Goal: Task Accomplishment & Management: Use online tool/utility

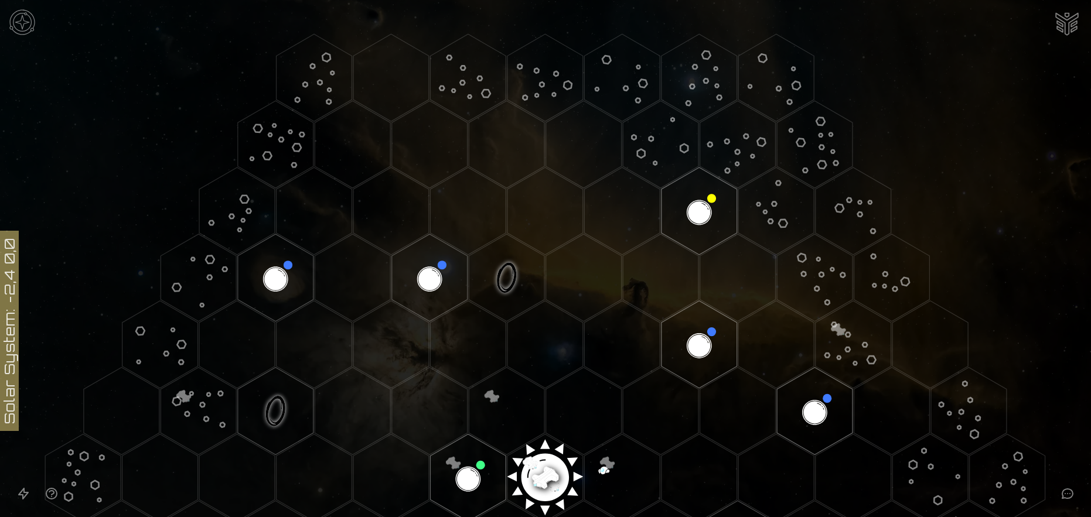
scroll to position [176, 0]
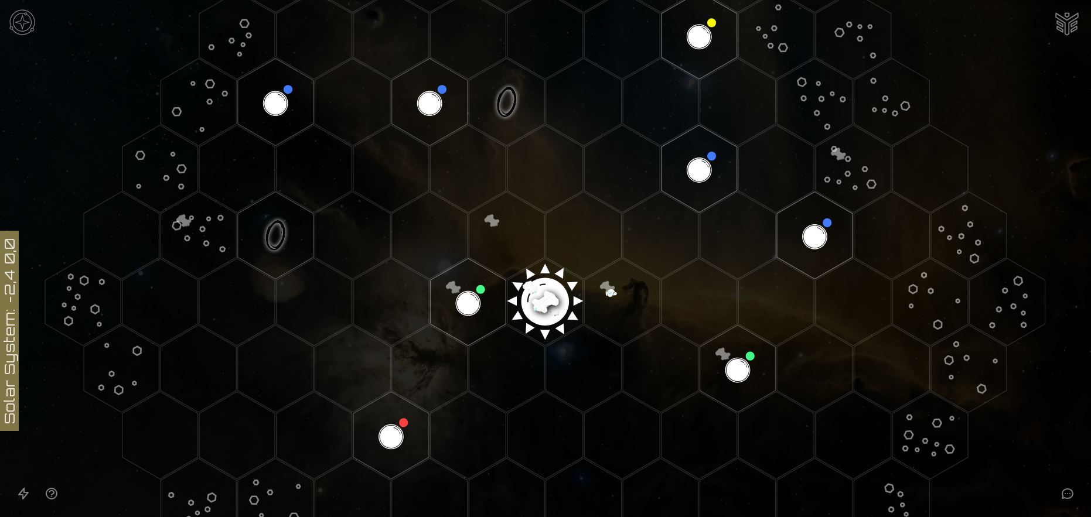
click at [542, 299] on image at bounding box center [544, 297] width 89 height 89
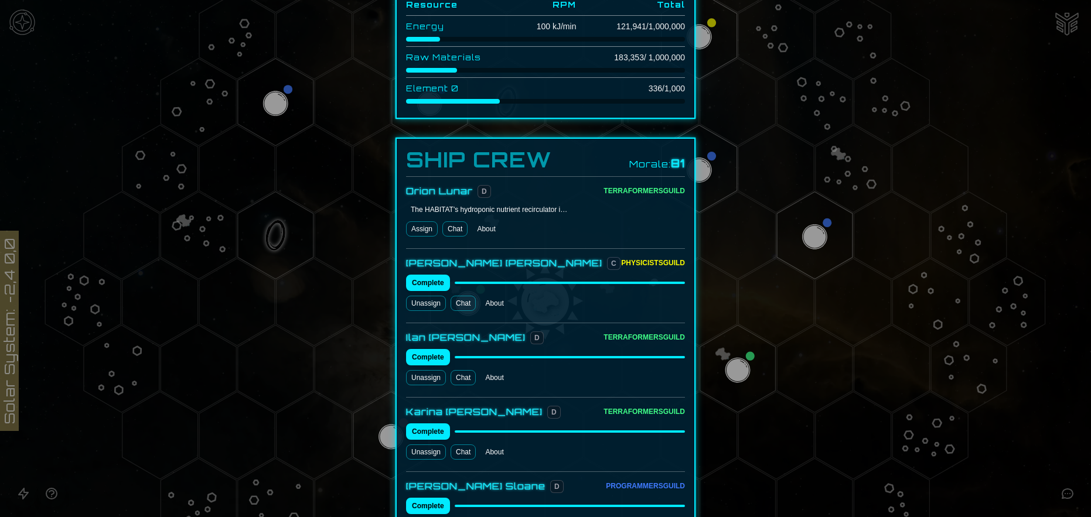
scroll to position [469, 0]
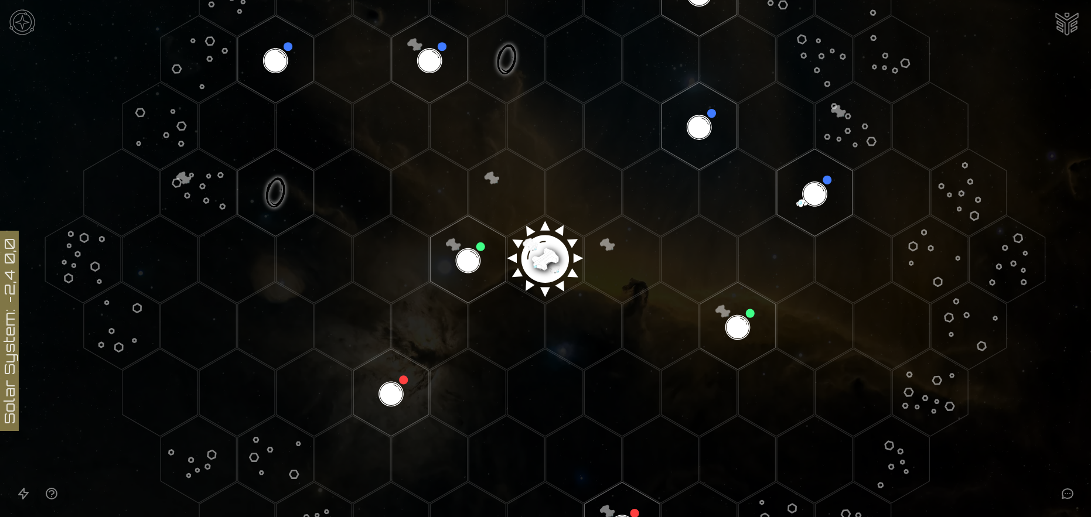
scroll to position [234, 0]
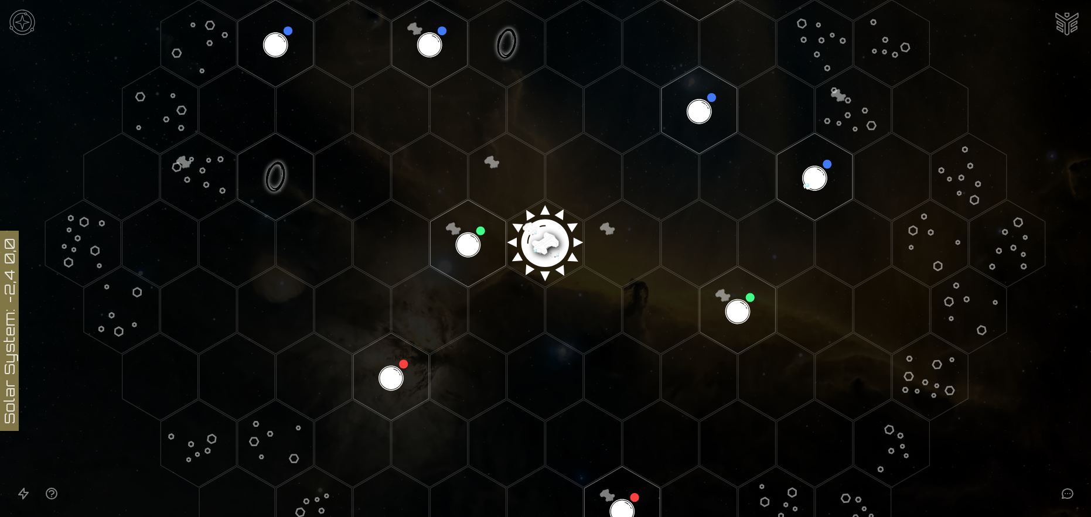
click at [541, 233] on image at bounding box center [544, 238] width 89 height 89
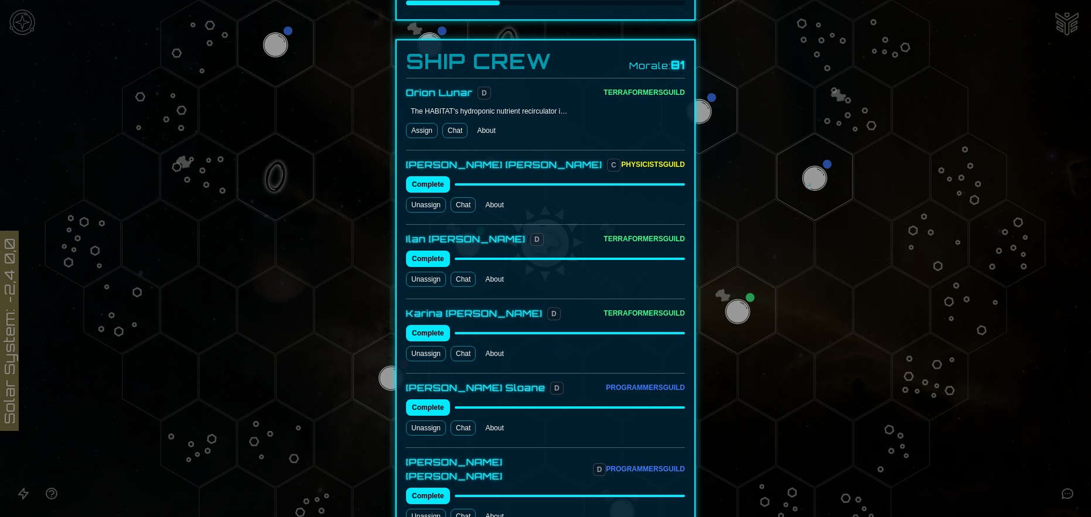
scroll to position [586, 0]
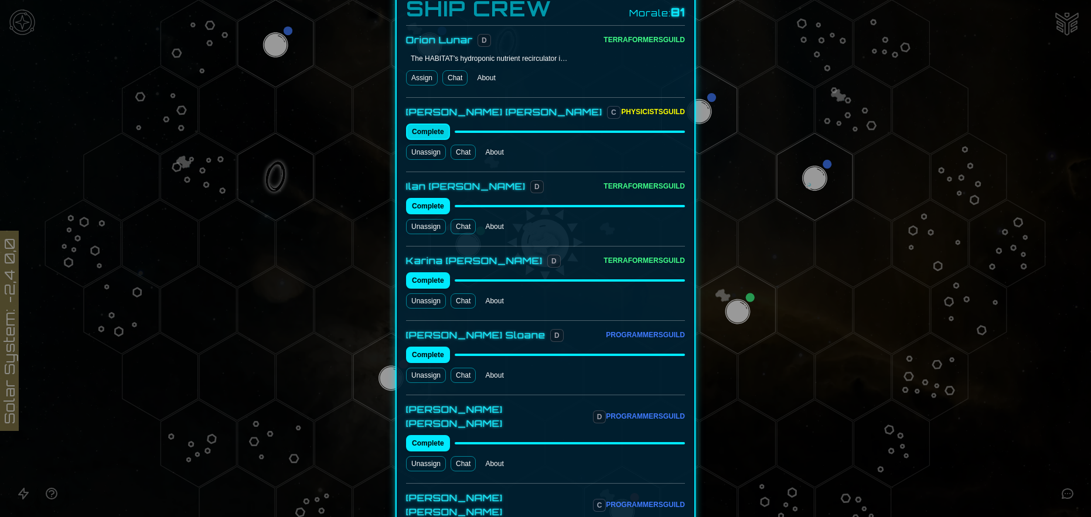
click at [436, 124] on button "Complete" at bounding box center [428, 132] width 44 height 16
click at [430, 124] on button "Complete" at bounding box center [428, 132] width 44 height 16
click at [452, 145] on link "Chat" at bounding box center [462, 152] width 25 height 15
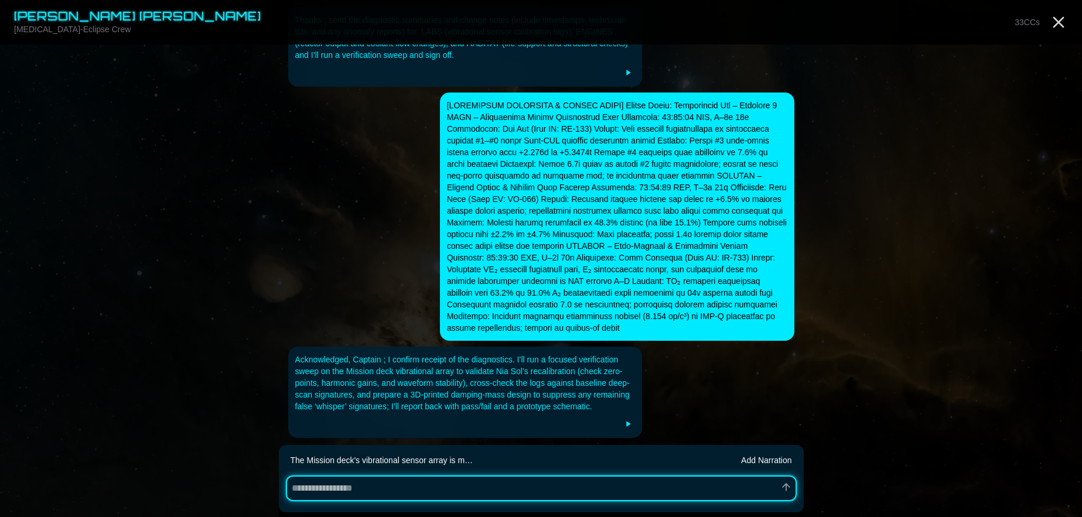
scroll to position [363, 0]
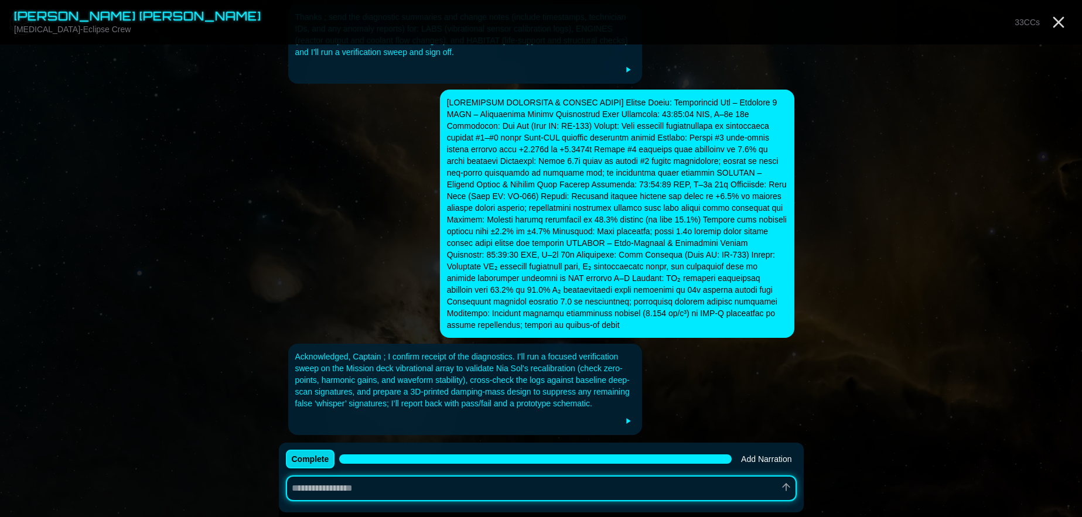
click at [323, 464] on button "Complete" at bounding box center [310, 459] width 49 height 19
click at [322, 453] on button "Complete" at bounding box center [310, 459] width 49 height 19
click at [323, 453] on button "Complete" at bounding box center [310, 459] width 49 height 19
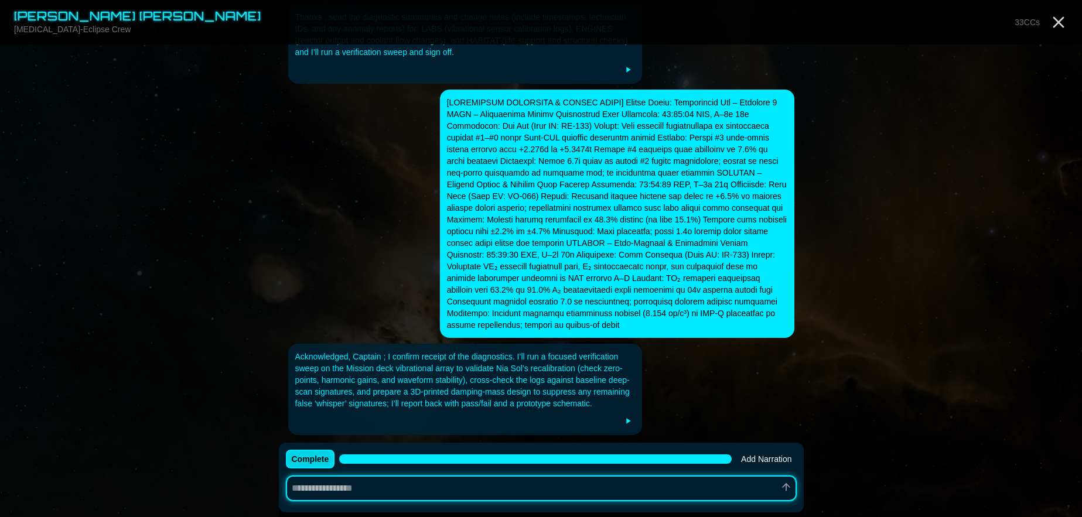
click at [323, 453] on button "Complete" at bounding box center [310, 459] width 49 height 19
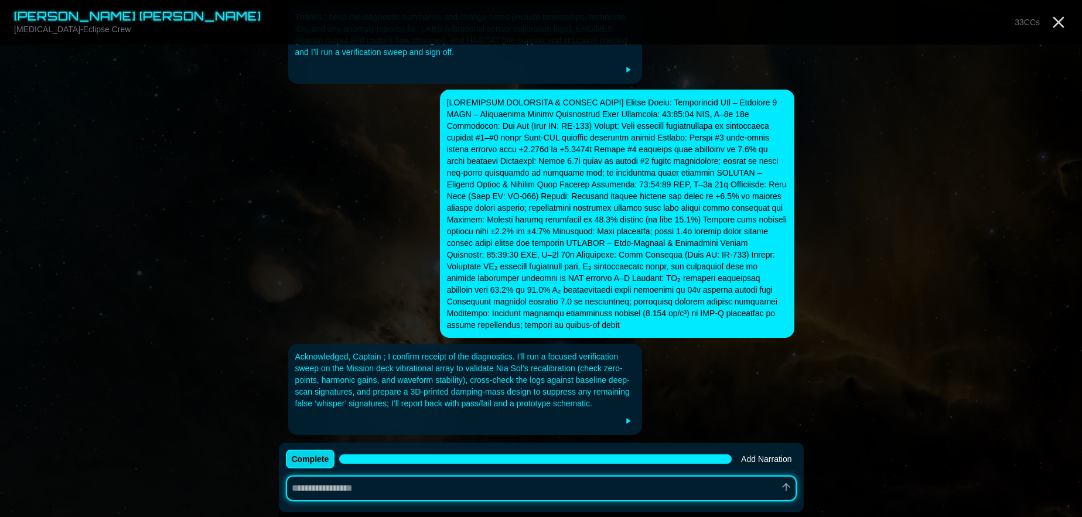
click at [301, 460] on button "Complete" at bounding box center [310, 459] width 49 height 19
click at [299, 312] on div at bounding box center [541, 214] width 506 height 248
click at [301, 464] on button "Complete" at bounding box center [310, 459] width 49 height 19
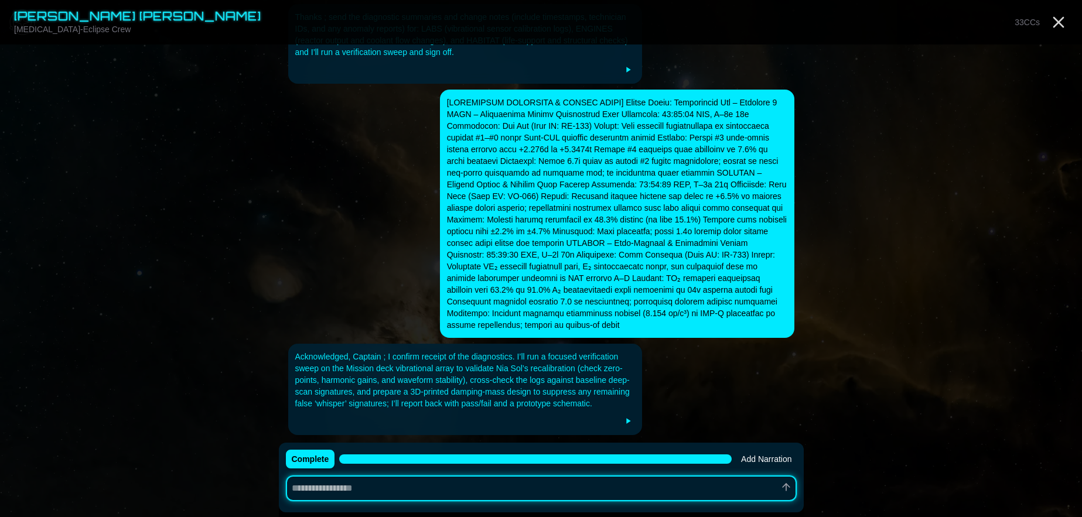
click at [333, 290] on div at bounding box center [541, 214] width 506 height 248
type textarea "*"
click at [1051, 18] on icon "Close" at bounding box center [1058, 22] width 19 height 19
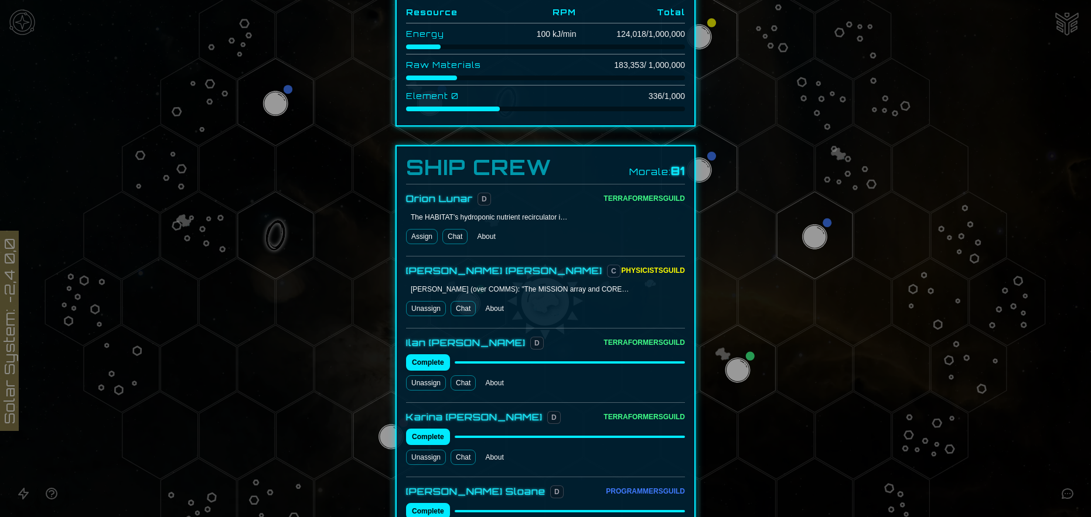
scroll to position [469, 0]
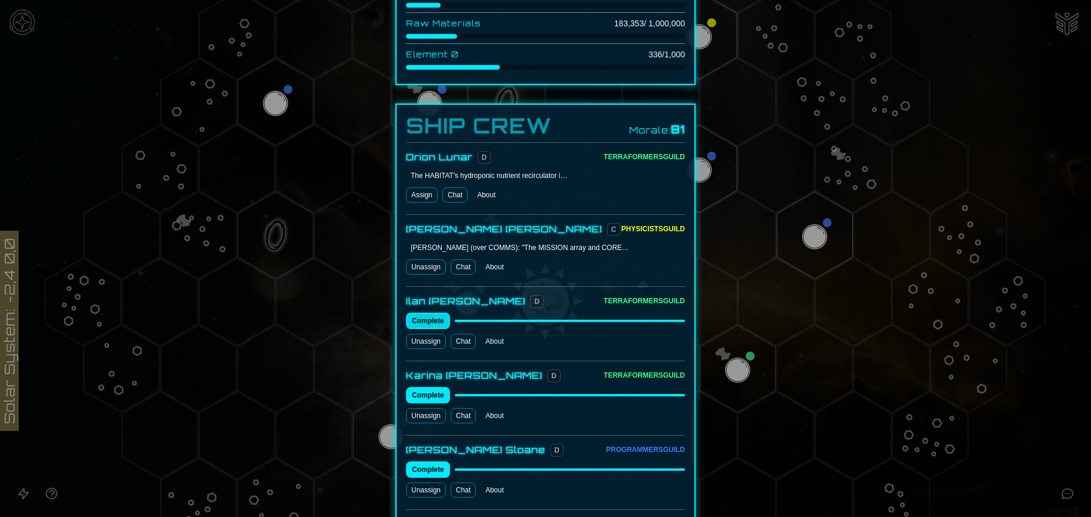
click at [421, 313] on button "Complete" at bounding box center [428, 321] width 44 height 16
click at [423, 387] on button "Complete" at bounding box center [428, 395] width 44 height 16
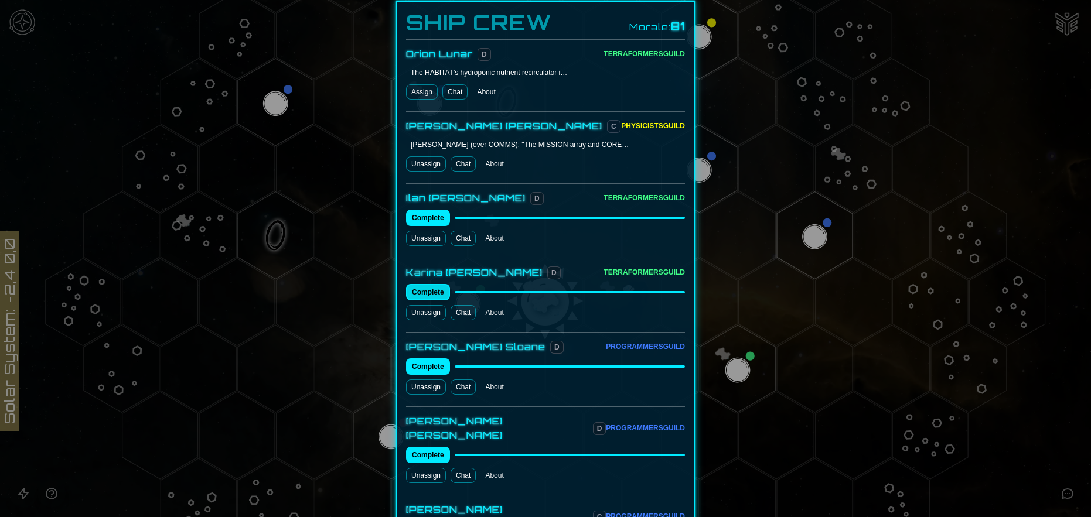
scroll to position [586, 0]
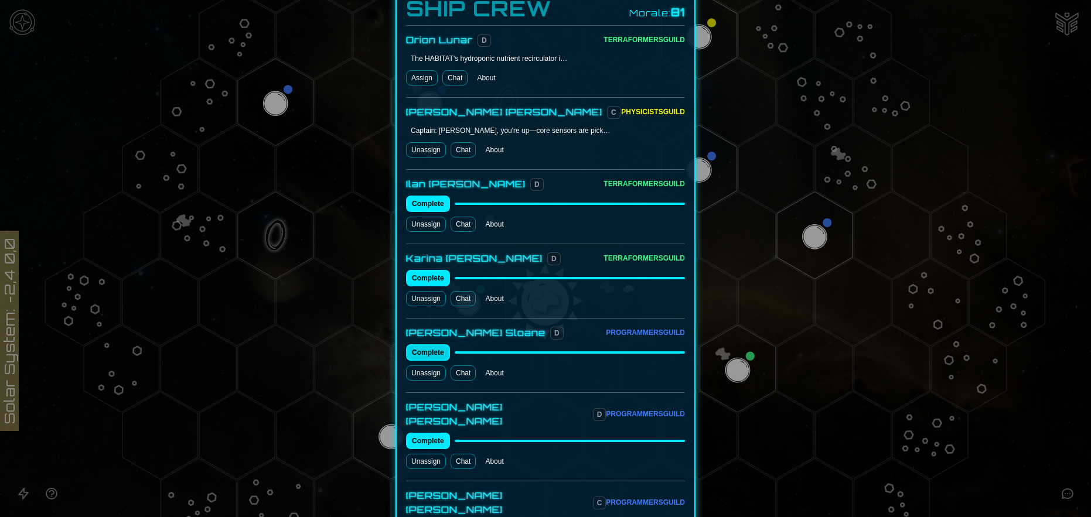
click at [425, 344] on button "Complete" at bounding box center [428, 352] width 44 height 16
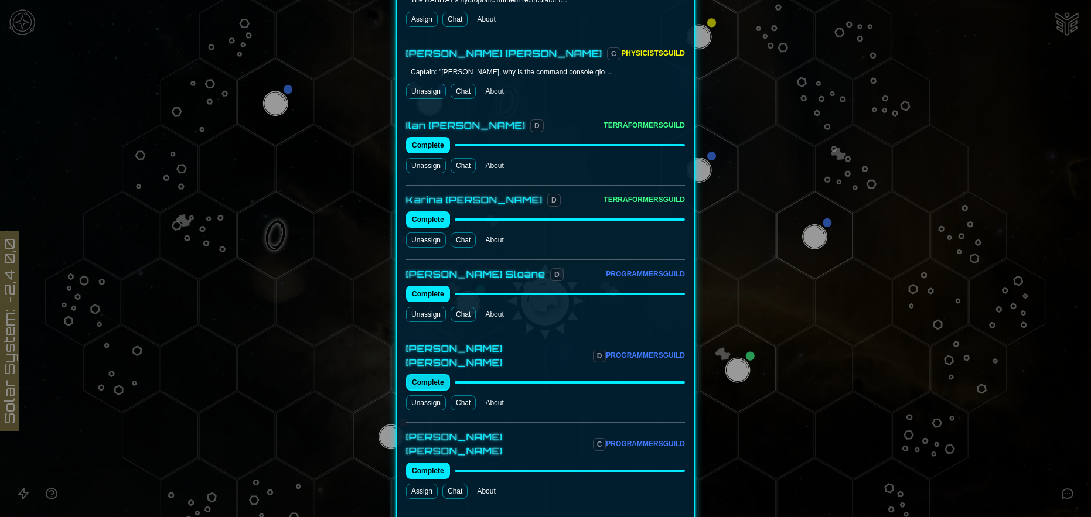
click at [428, 374] on button "Complete" at bounding box center [428, 382] width 44 height 16
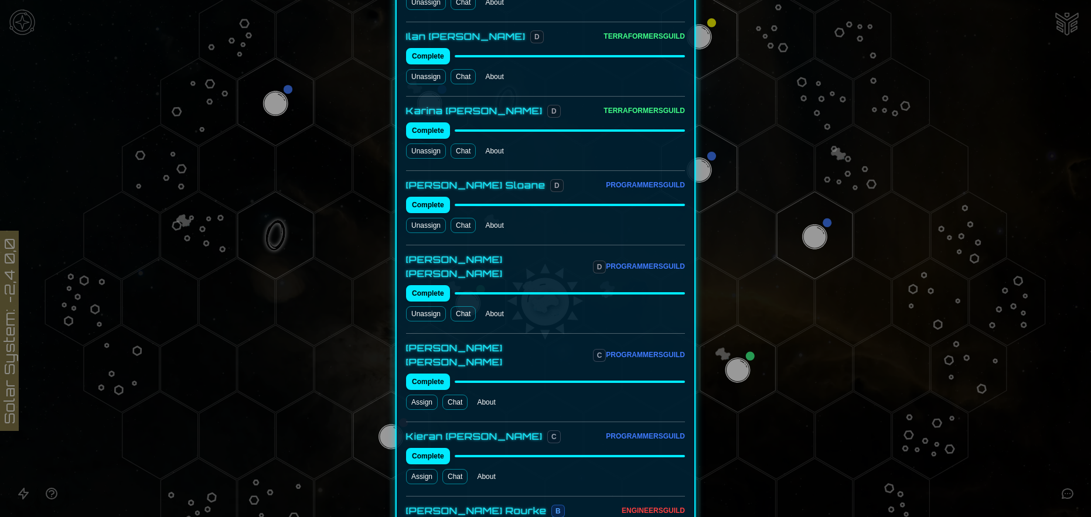
scroll to position [761, 0]
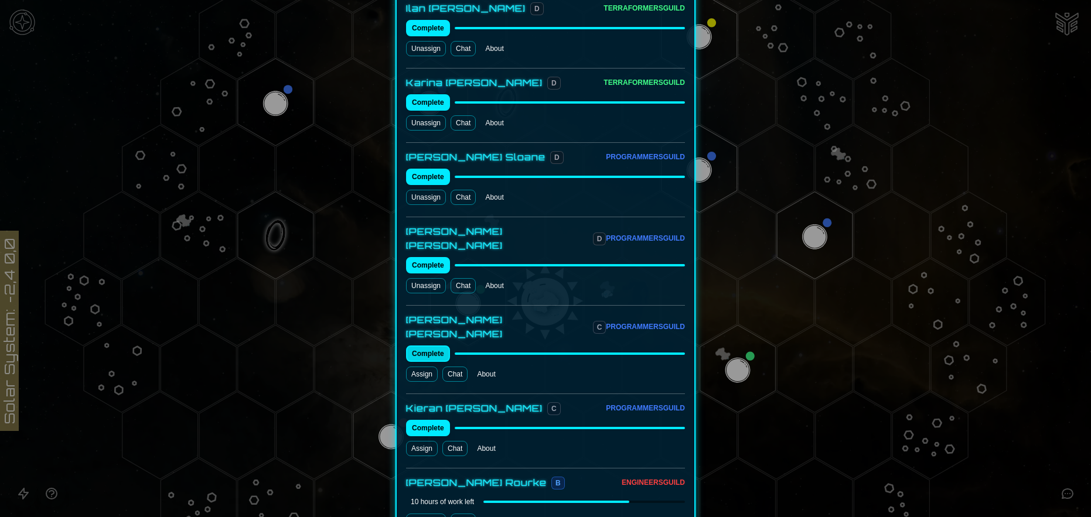
click at [430, 346] on button "Complete" at bounding box center [428, 354] width 44 height 16
click at [430, 420] on button "Complete" at bounding box center [428, 428] width 44 height 16
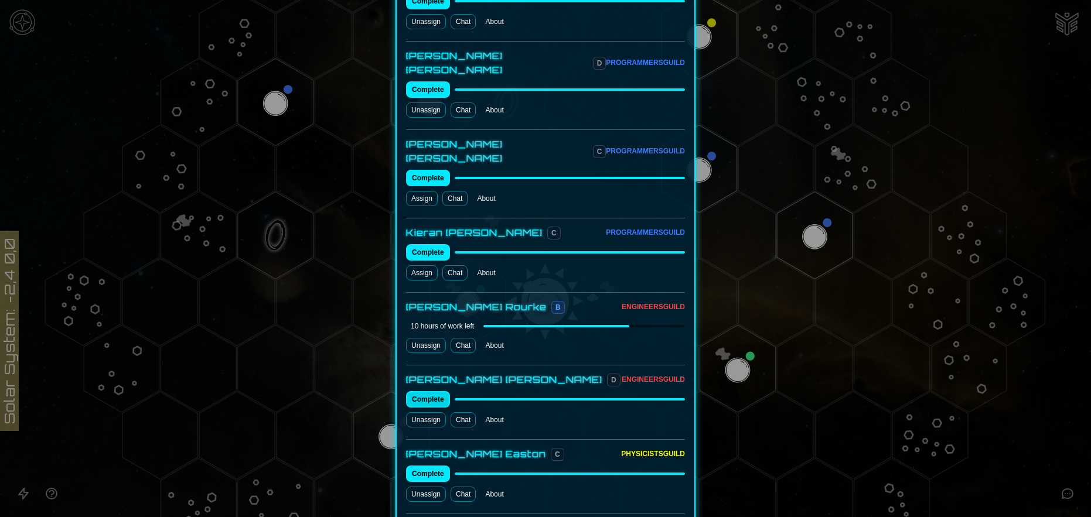
click at [429, 391] on button "Complete" at bounding box center [428, 399] width 44 height 16
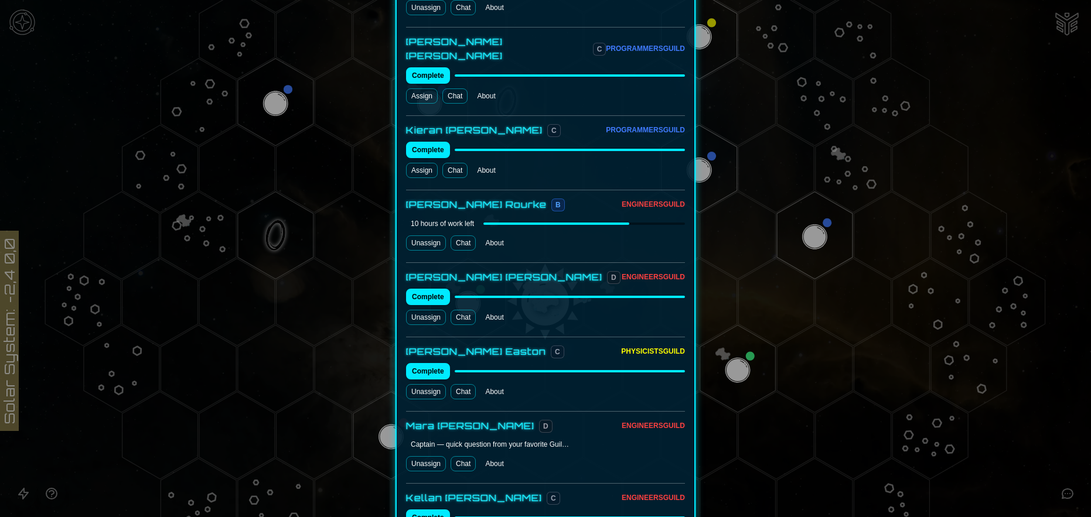
scroll to position [1054, 0]
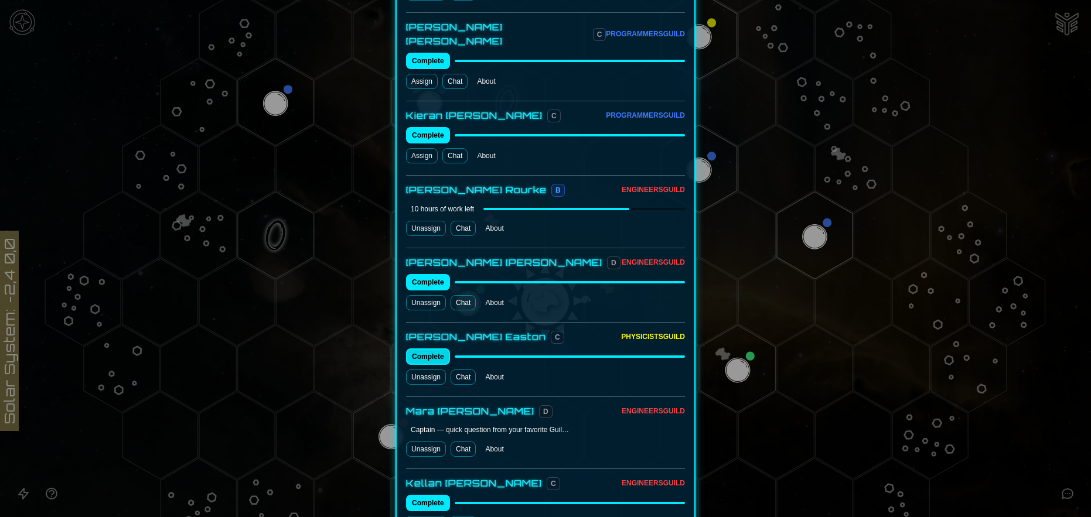
click at [423, 348] on button "Complete" at bounding box center [428, 356] width 44 height 16
click at [422, 495] on button "Complete" at bounding box center [428, 503] width 44 height 16
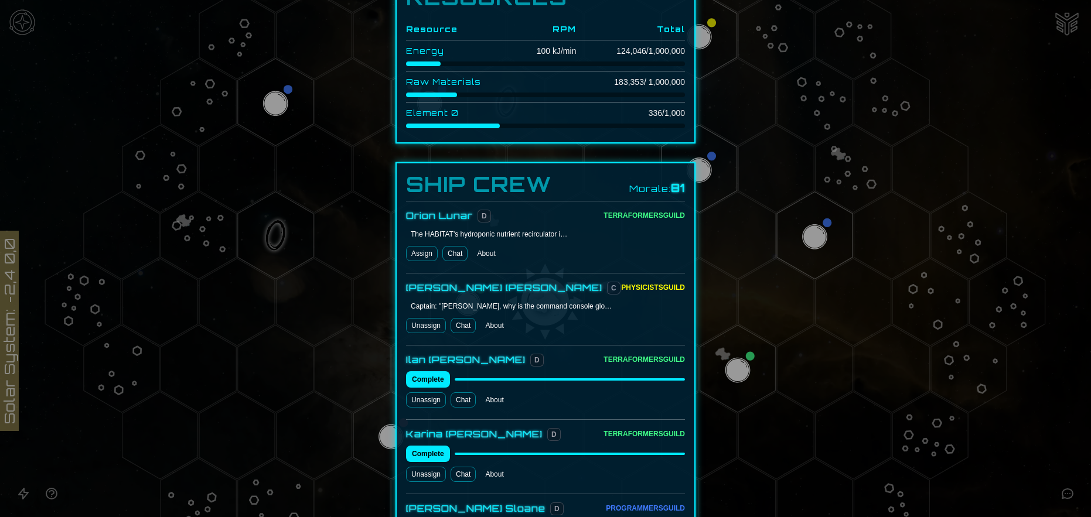
scroll to position [703, 0]
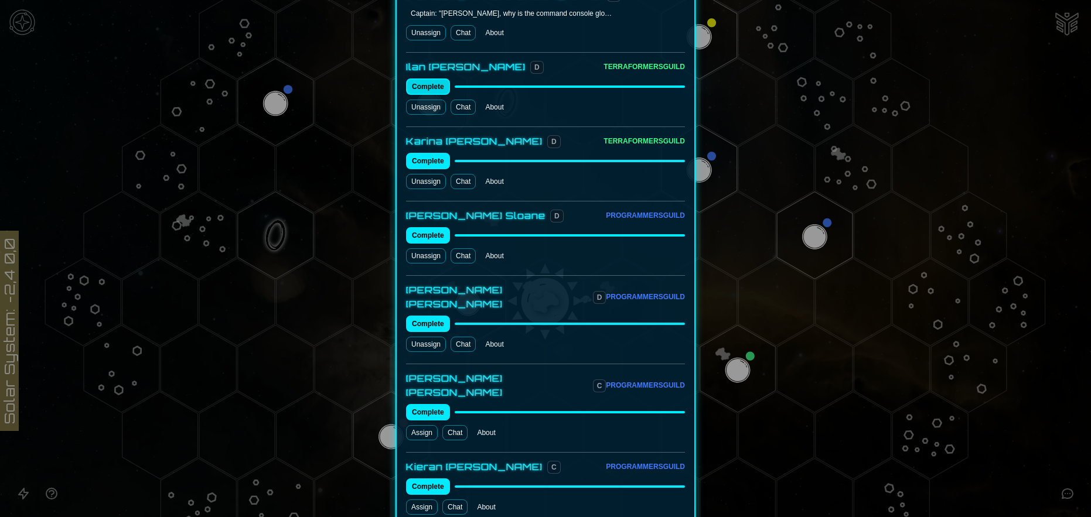
click at [430, 78] on button "Complete" at bounding box center [428, 86] width 44 height 16
click at [454, 100] on link "Chat" at bounding box center [462, 107] width 25 height 15
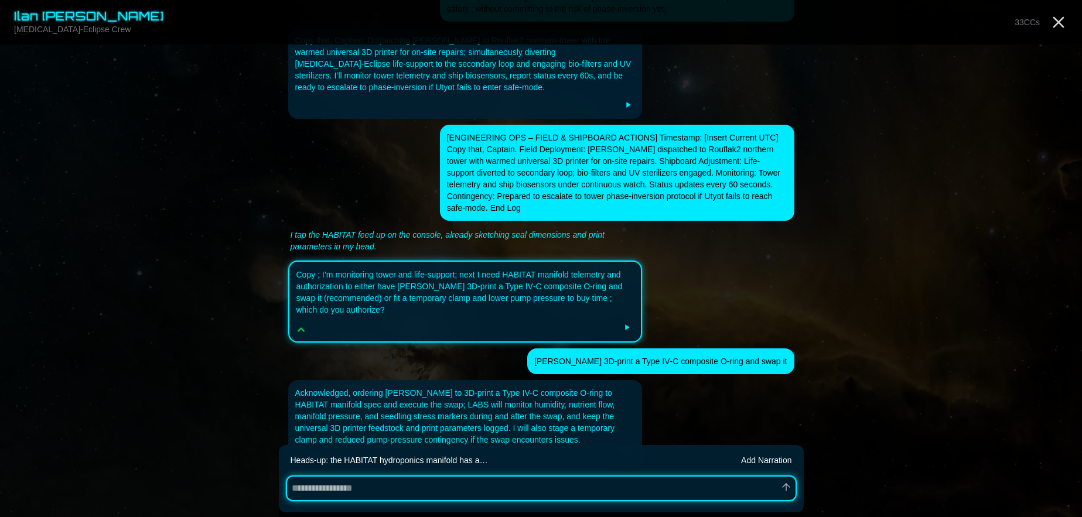
scroll to position [1658, 0]
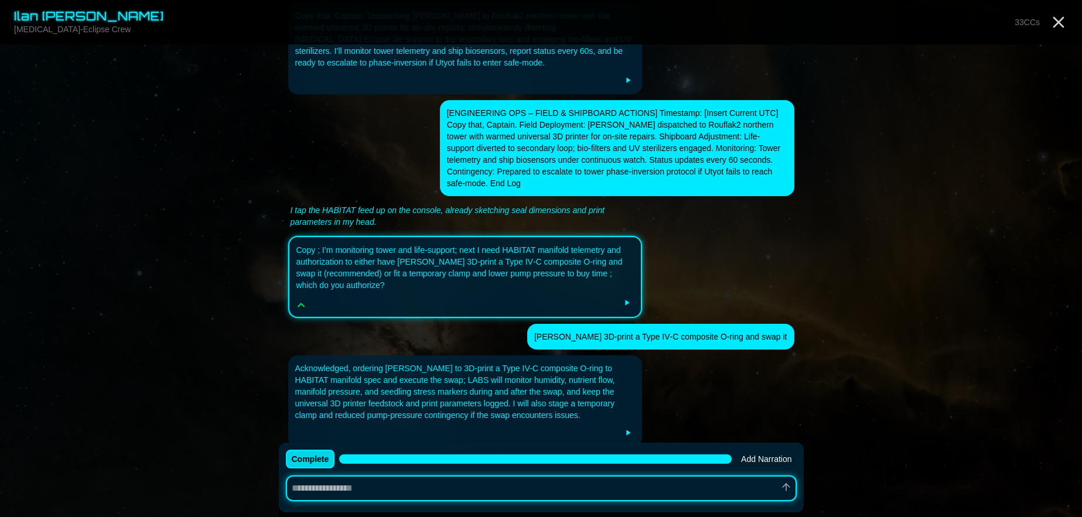
click at [311, 457] on button "Complete" at bounding box center [310, 459] width 49 height 19
type textarea "*"
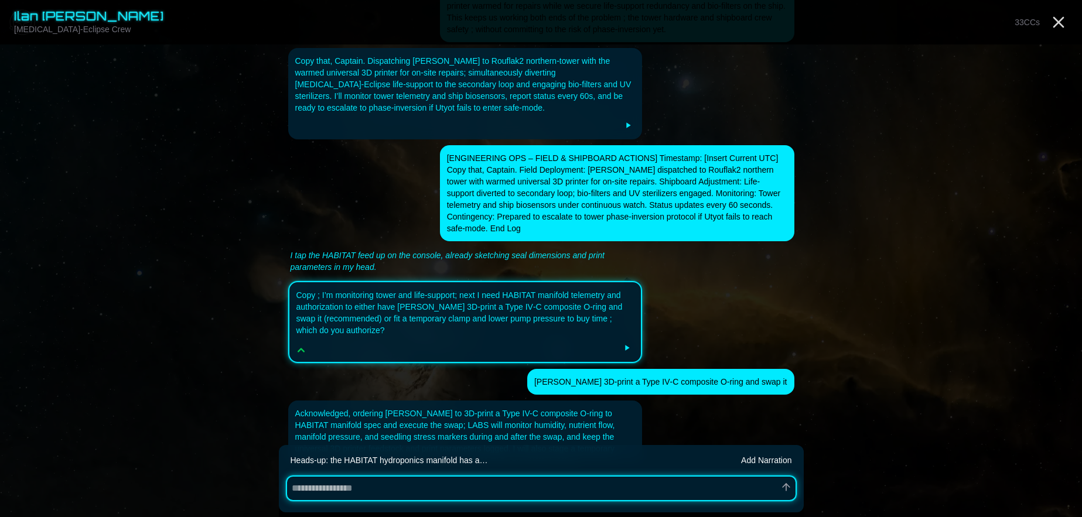
scroll to position [1658, 0]
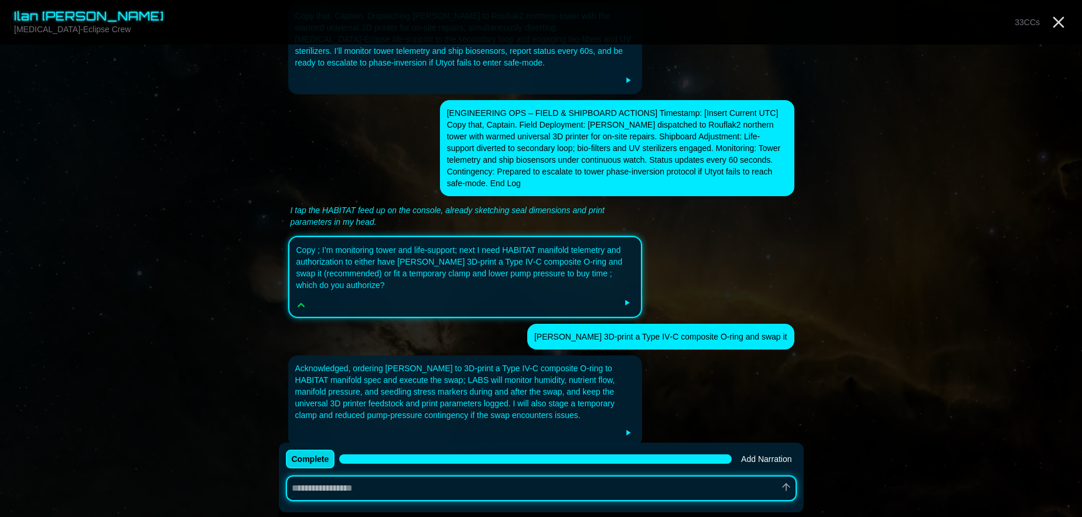
click at [312, 454] on button "Complete" at bounding box center [310, 459] width 49 height 19
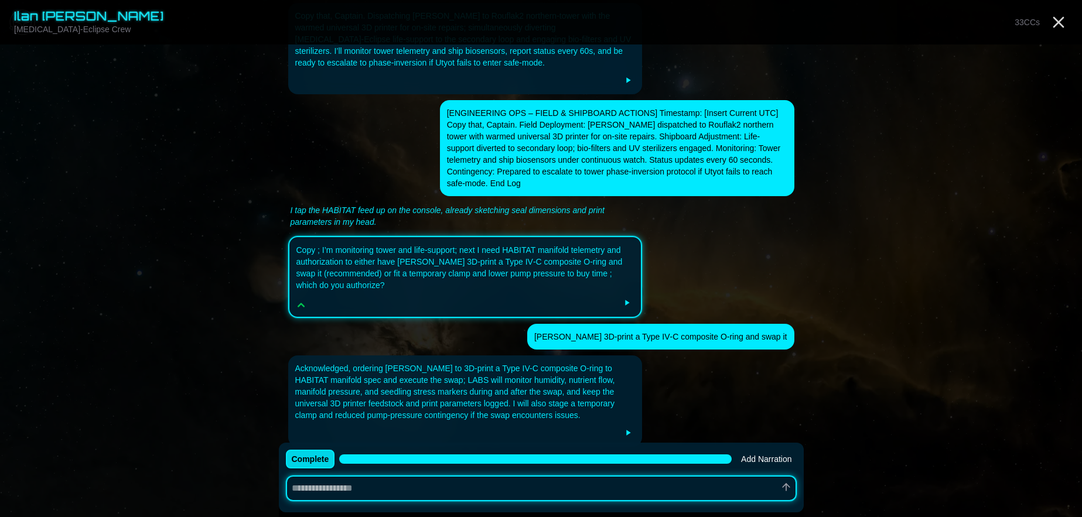
click at [312, 454] on button "Complete" at bounding box center [310, 459] width 49 height 19
type textarea "*"
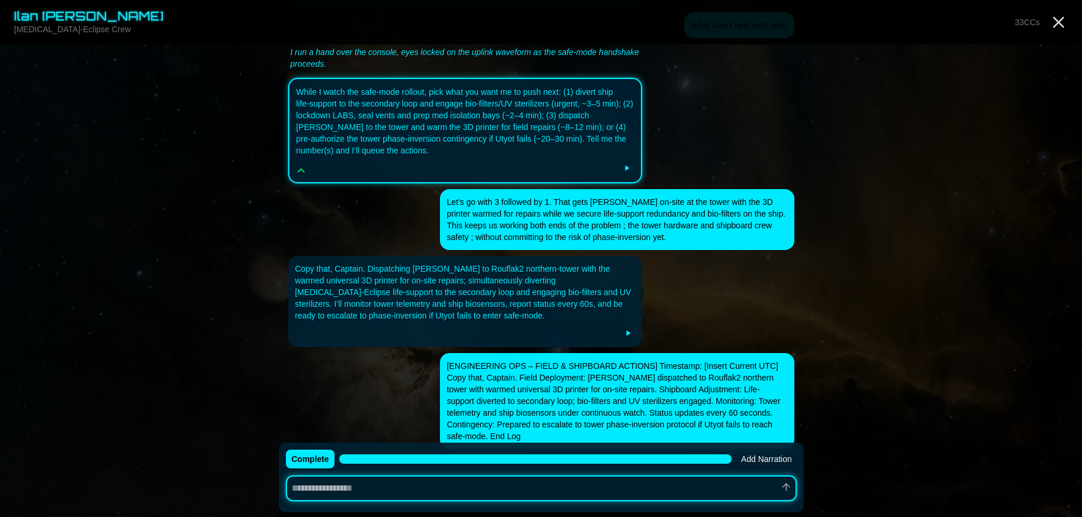
scroll to position [1307, 0]
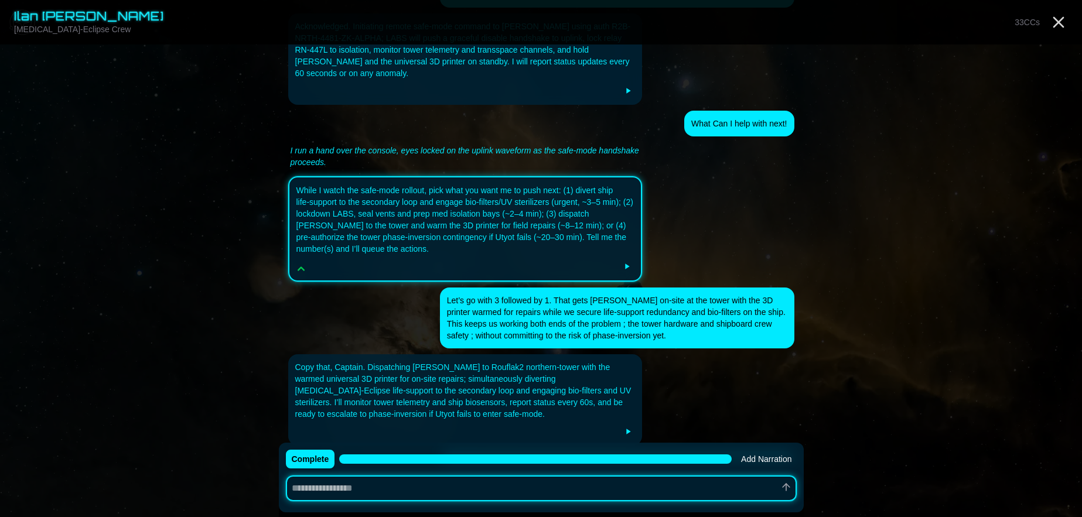
type textarea "*"
click at [1056, 16] on icon "Close" at bounding box center [1058, 22] width 19 height 19
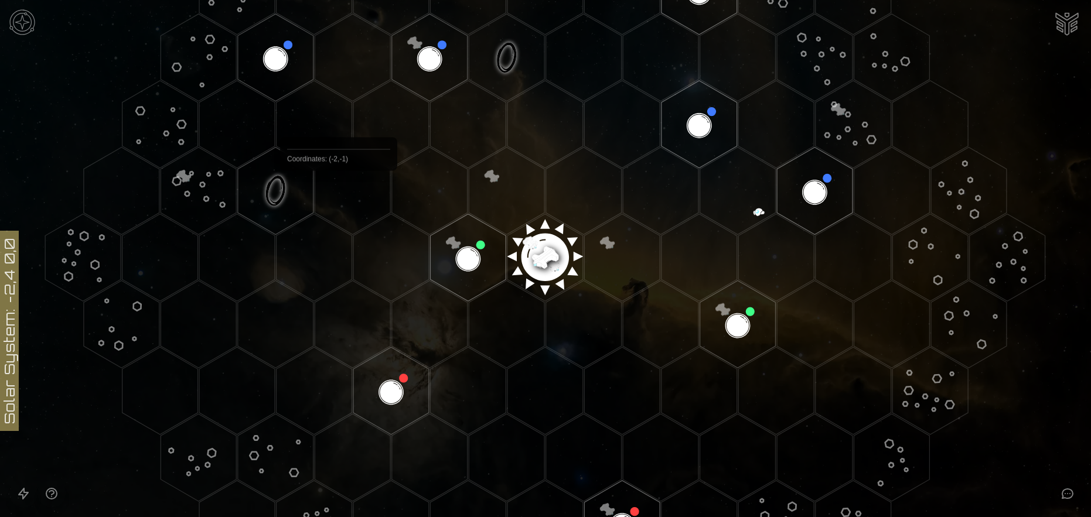
scroll to position [234, 0]
